Goal: Transaction & Acquisition: Purchase product/service

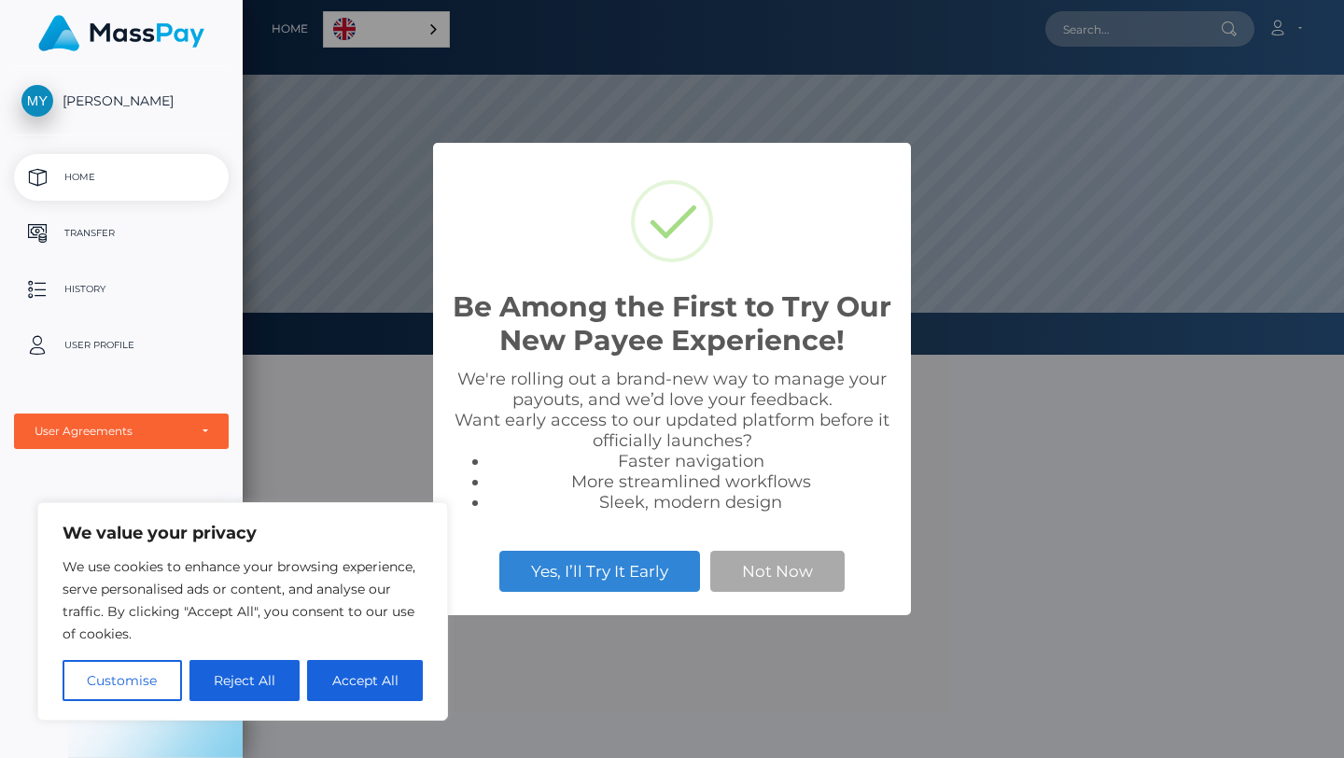
scroll to position [355, 1101]
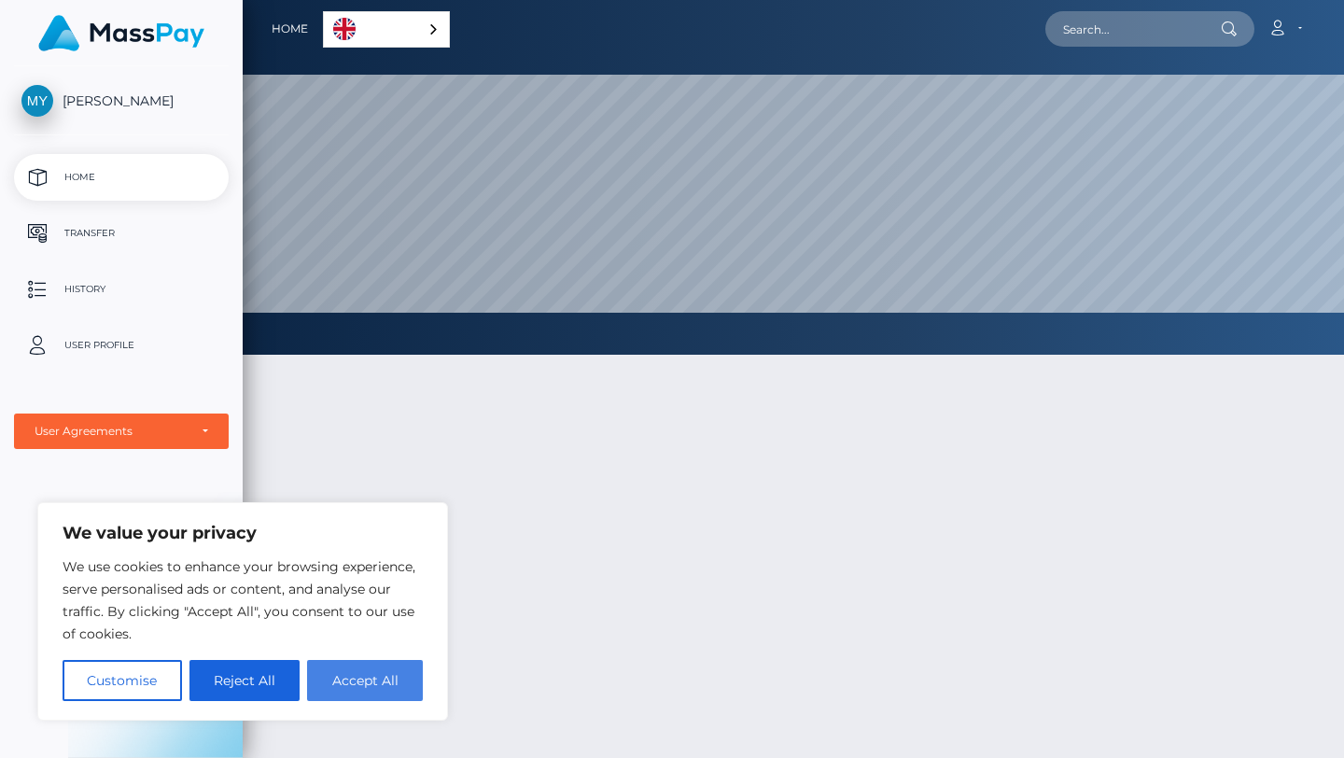
click at [345, 674] on button "Accept All" at bounding box center [365, 680] width 116 height 41
checkbox input "true"
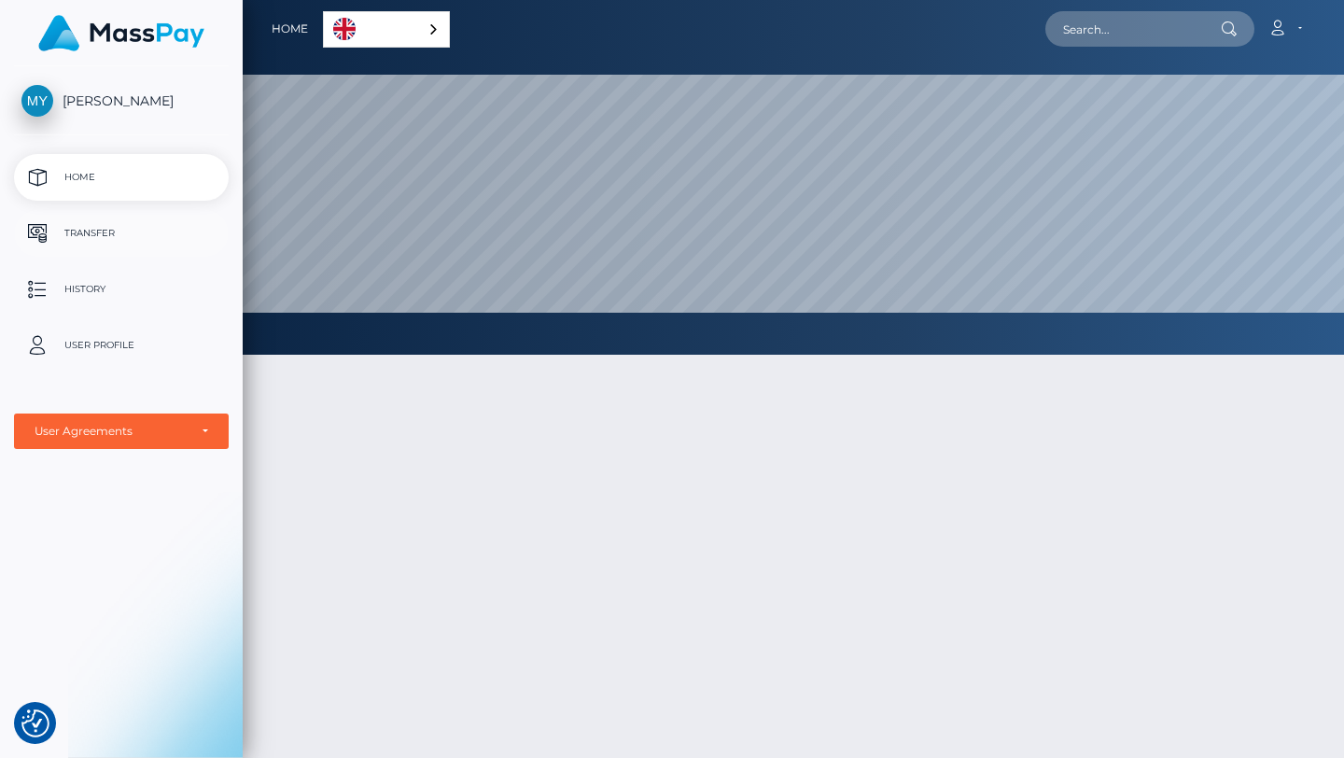
click at [103, 232] on p "Transfer" at bounding box center [121, 233] width 200 height 28
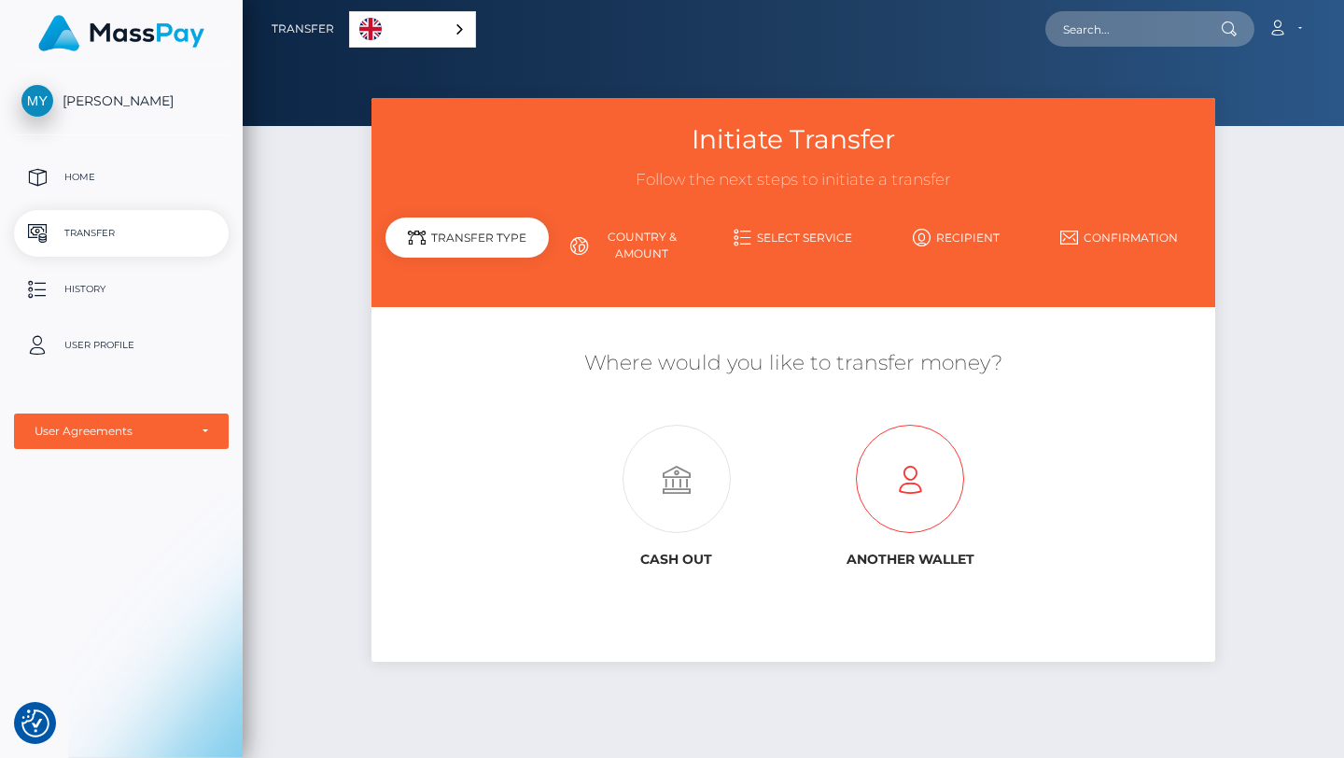
click at [941, 480] on icon at bounding box center [910, 480] width 234 height 108
click at [455, 30] on div "English" at bounding box center [412, 29] width 127 height 36
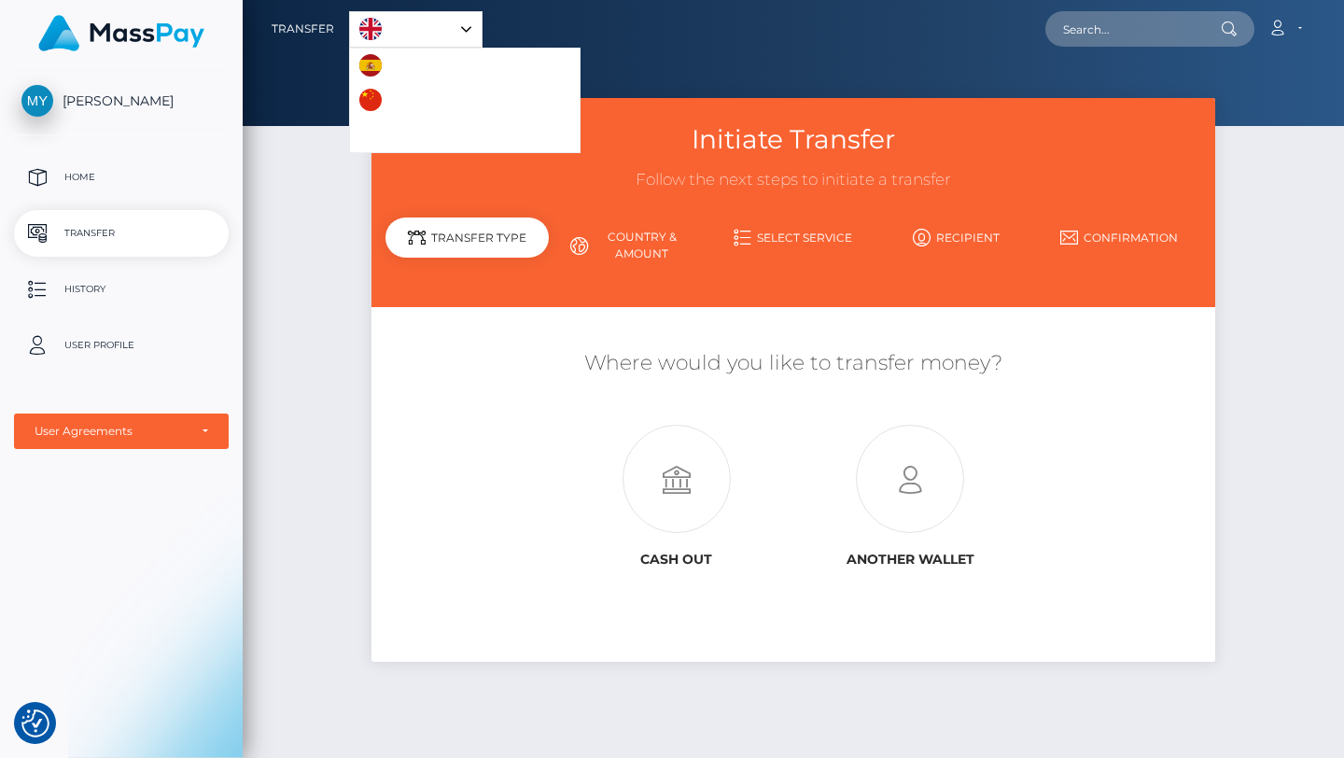
click at [346, 174] on div "Initiate Transfer Follow the next steps to initiate a transfer Transfer Type Co…" at bounding box center [793, 419] width 1101 height 643
click at [468, 30] on div "English" at bounding box center [415, 29] width 133 height 36
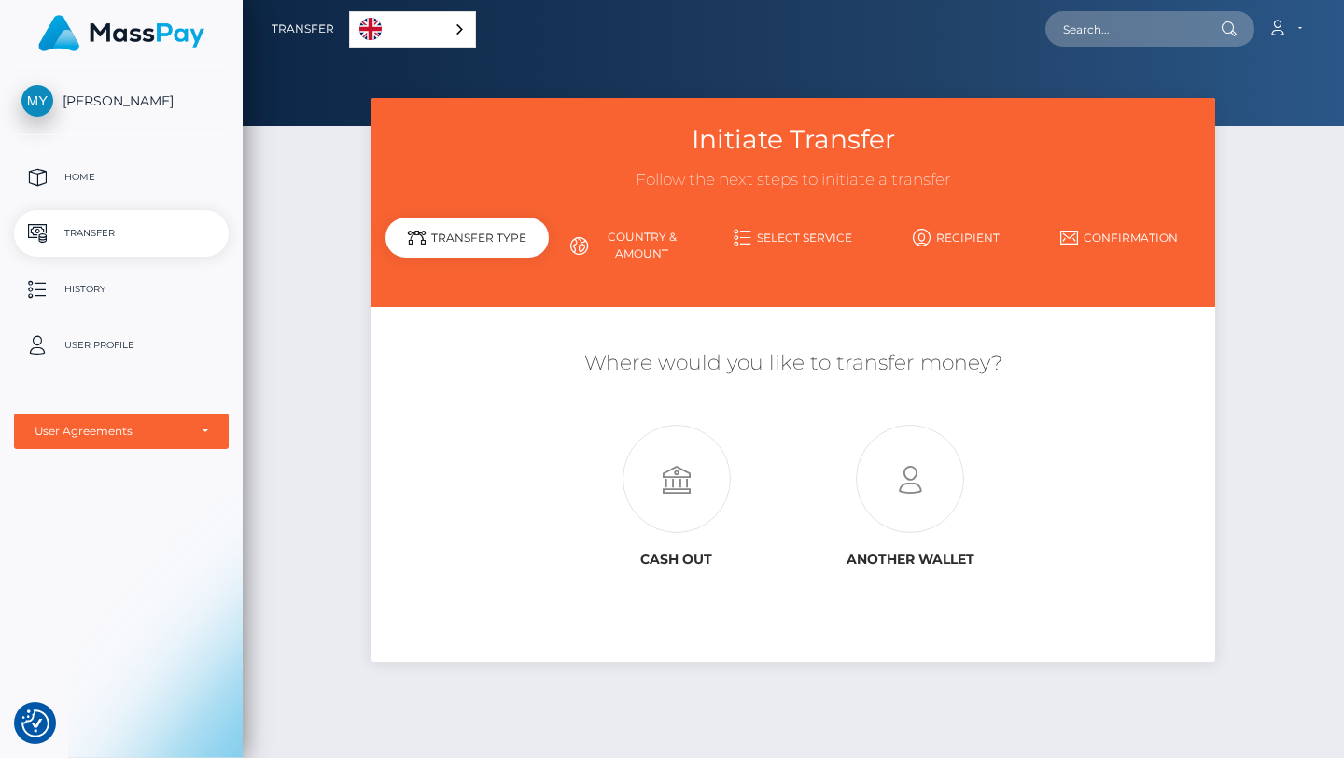
click at [450, 21] on div "English" at bounding box center [412, 29] width 127 height 36
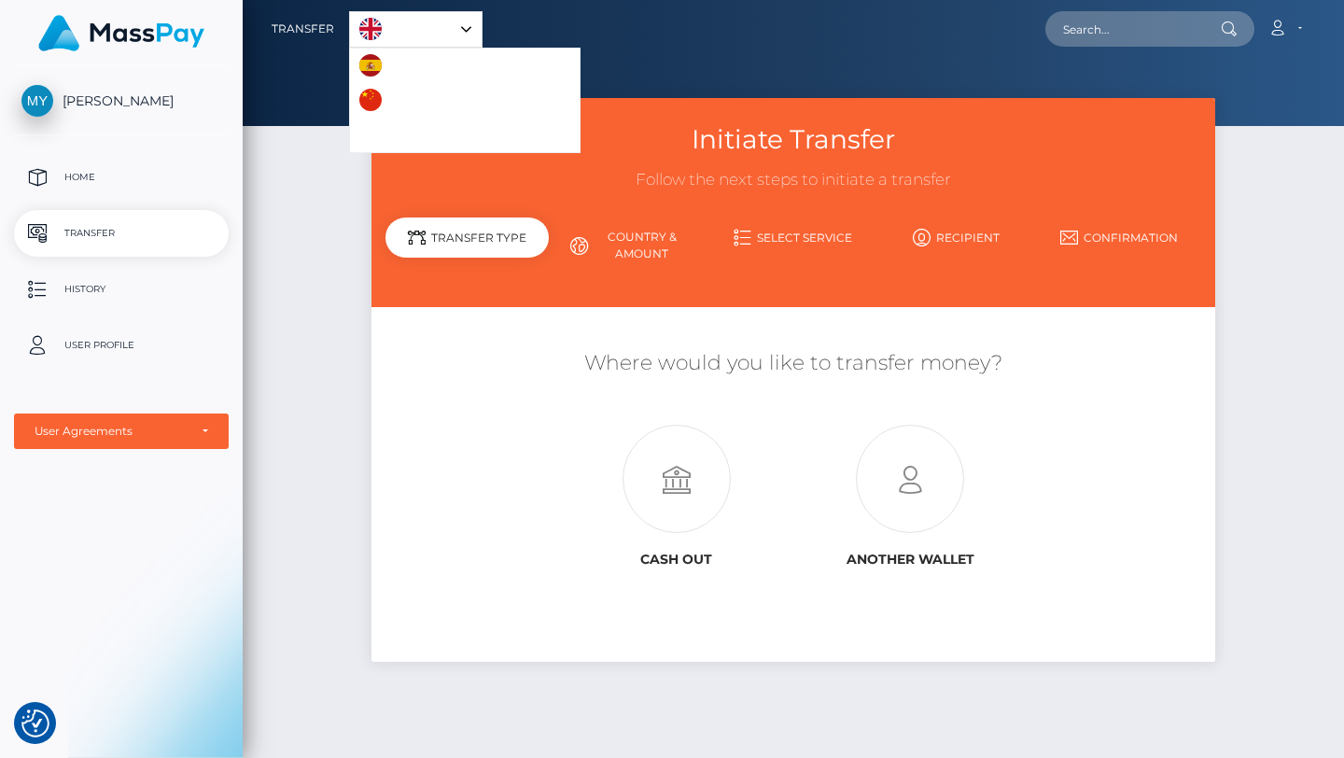
click at [466, 29] on div "English" at bounding box center [415, 29] width 133 height 36
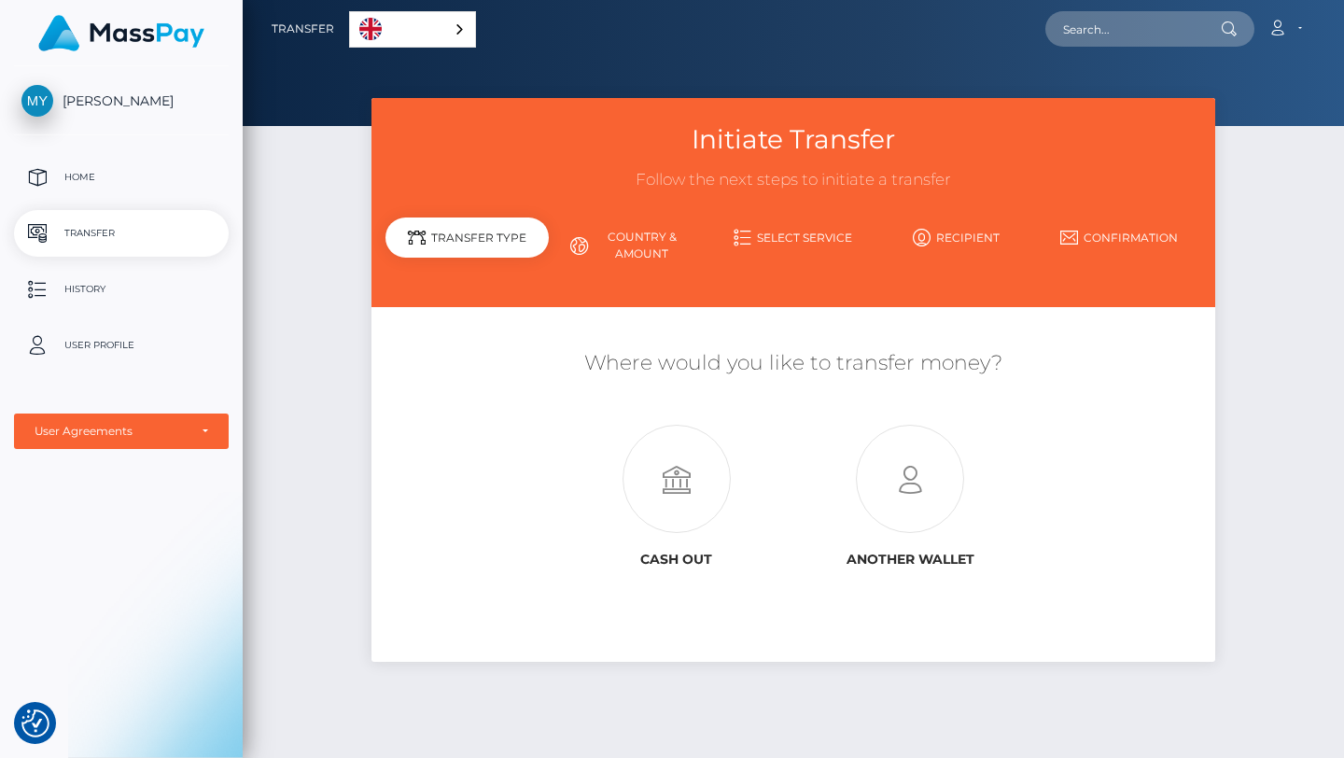
click at [640, 244] on link "Country & Amount" at bounding box center [630, 245] width 163 height 49
click at [655, 499] on icon at bounding box center [676, 480] width 234 height 108
click at [124, 344] on p "User Profile" at bounding box center [121, 345] width 200 height 28
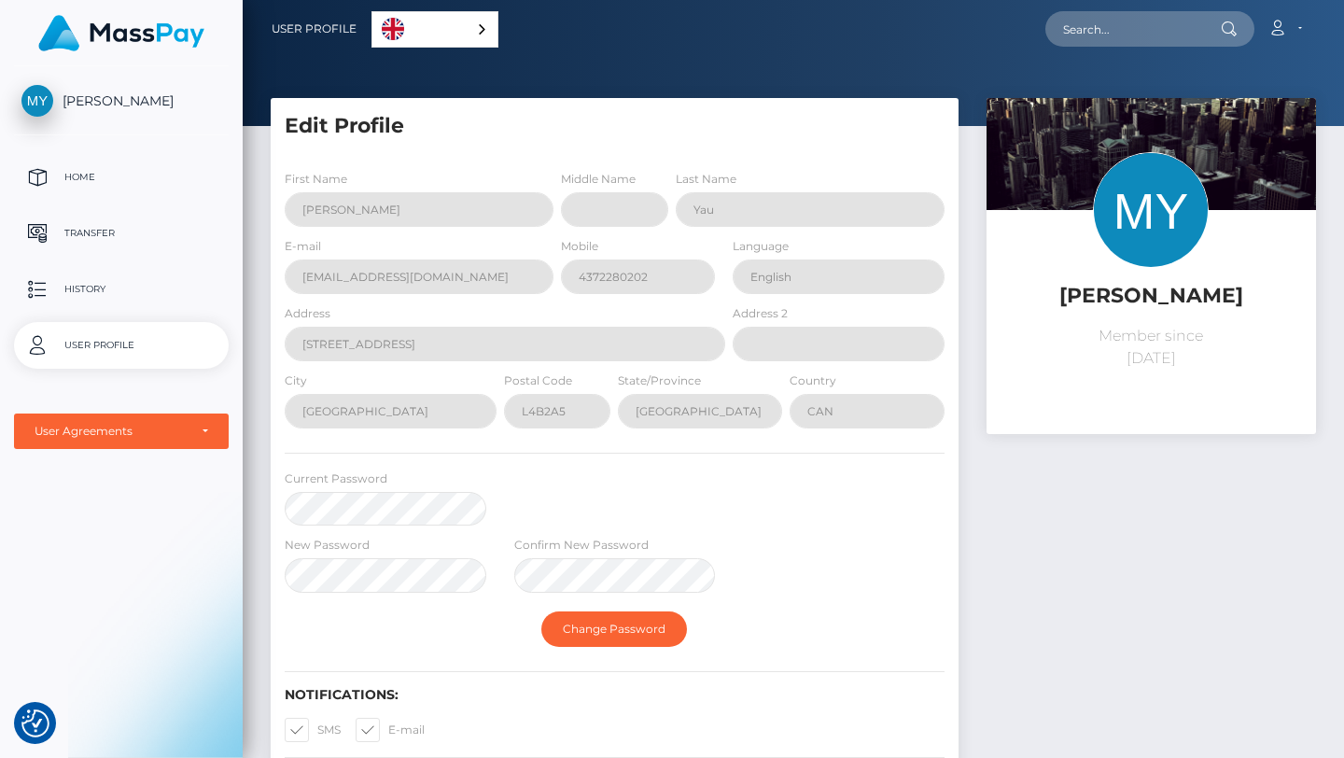
click at [1027, 497] on div "[PERSON_NAME] Member since [DATE]" at bounding box center [1150, 483] width 357 height 771
